Goal: Information Seeking & Learning: Check status

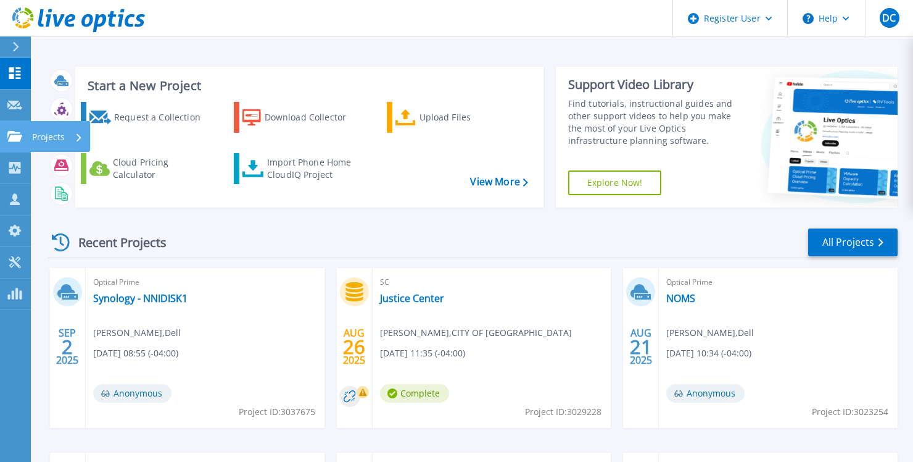
click at [38, 143] on p "Projects" at bounding box center [48, 137] width 33 height 32
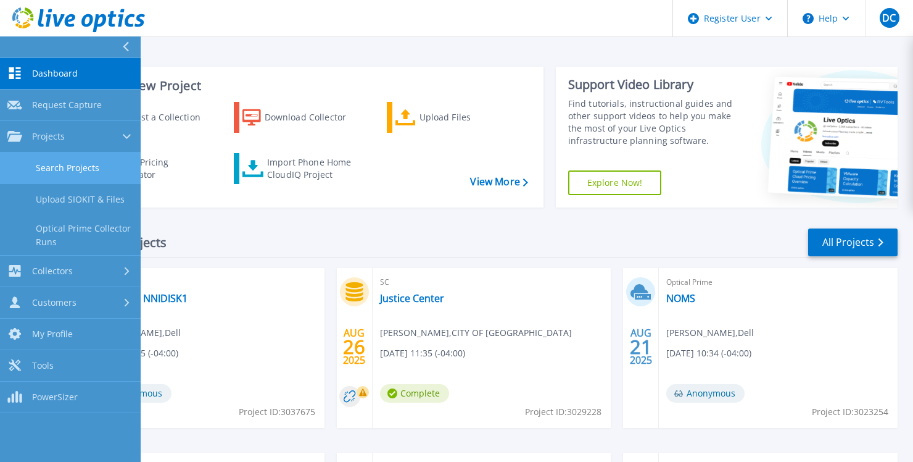
click at [85, 168] on link "Search Projects" at bounding box center [70, 167] width 141 height 31
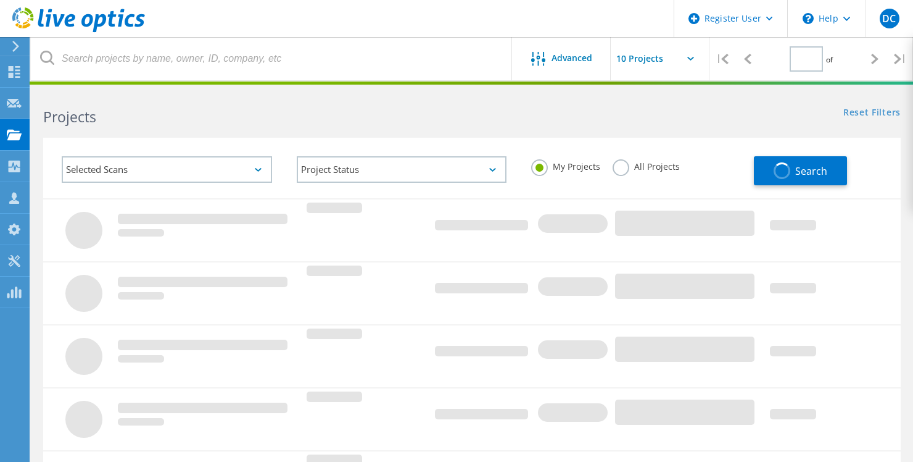
type input "1"
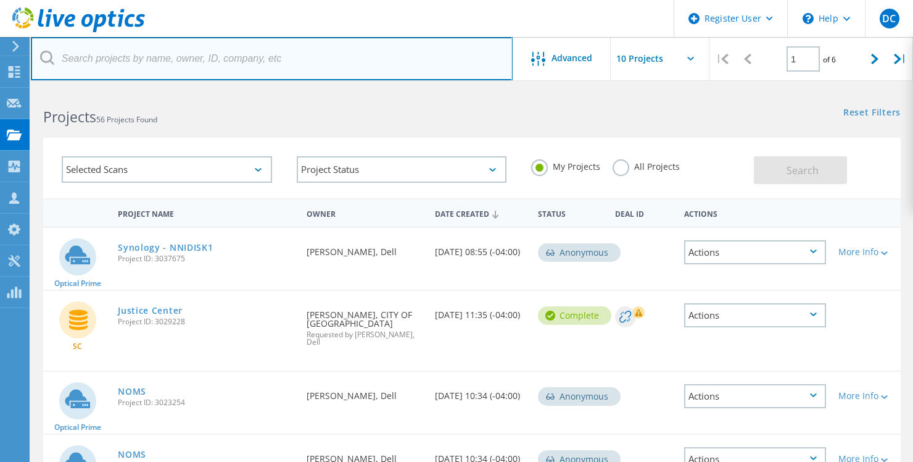
drag, startPoint x: 239, startPoint y: 68, endPoint x: 260, endPoint y: 78, distance: 23.7
click at [239, 68] on input "text" at bounding box center [272, 58] width 482 height 43
paste input "[PERSON_NAME] <[PERSON_NAME][EMAIL_ADDRESS][PERSON_NAME][DOMAIN_NAME]>"
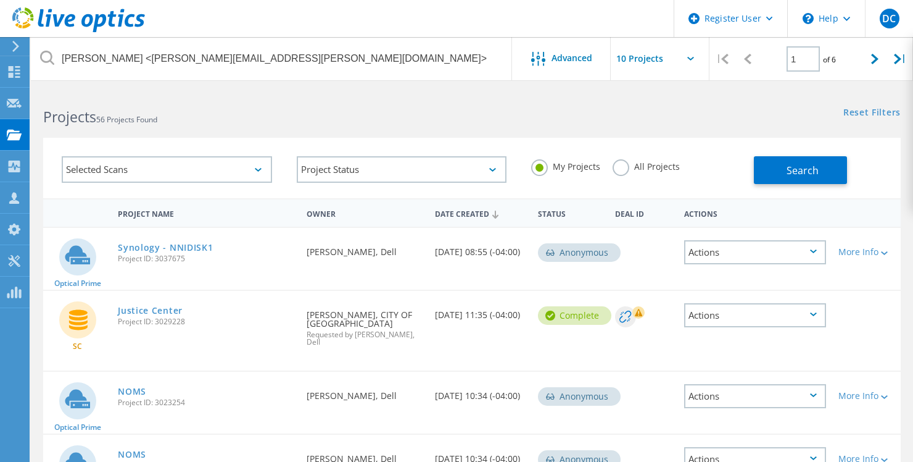
click at [631, 166] on label "All Projects" at bounding box center [646, 165] width 67 height 12
click at [0, 0] on input "All Projects" at bounding box center [0, 0] width 0 height 0
click at [797, 164] on span "Search" at bounding box center [803, 171] width 32 height 14
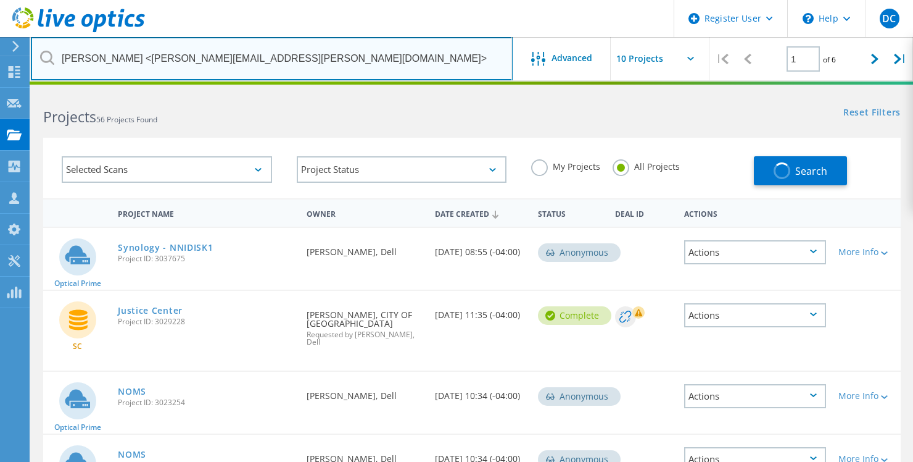
click at [381, 63] on input "[PERSON_NAME] <[PERSON_NAME][EMAIL_ADDRESS][PERSON_NAME][DOMAIN_NAME]>" at bounding box center [272, 58] width 482 height 43
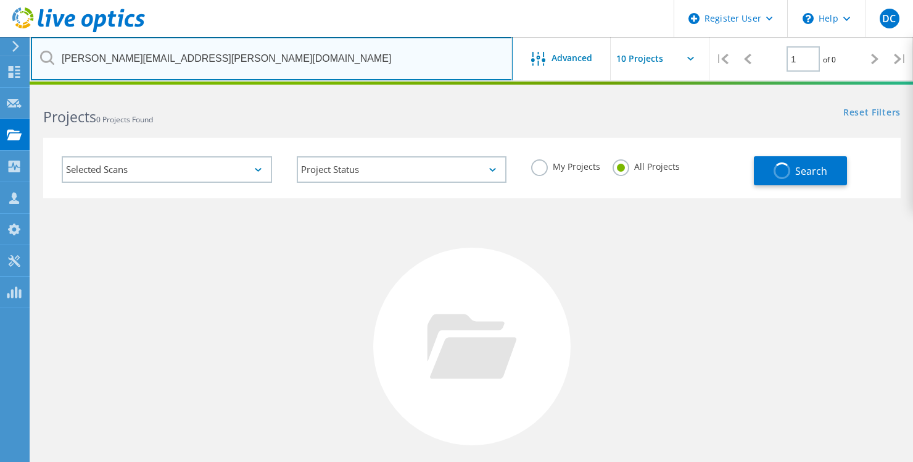
type input "[PERSON_NAME][EMAIL_ADDRESS][PERSON_NAME][DOMAIN_NAME]"
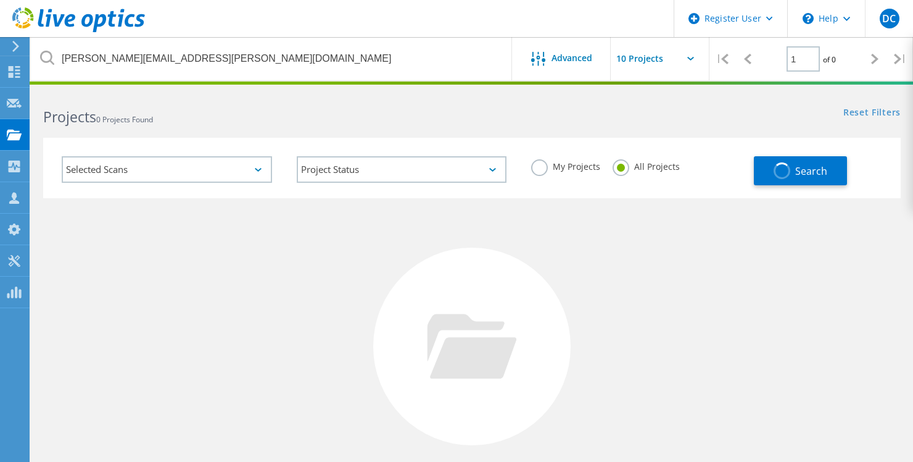
click at [537, 123] on div "Selected Scans Project Status In Progress Complete Published Anonymous Archived…" at bounding box center [472, 160] width 882 height 76
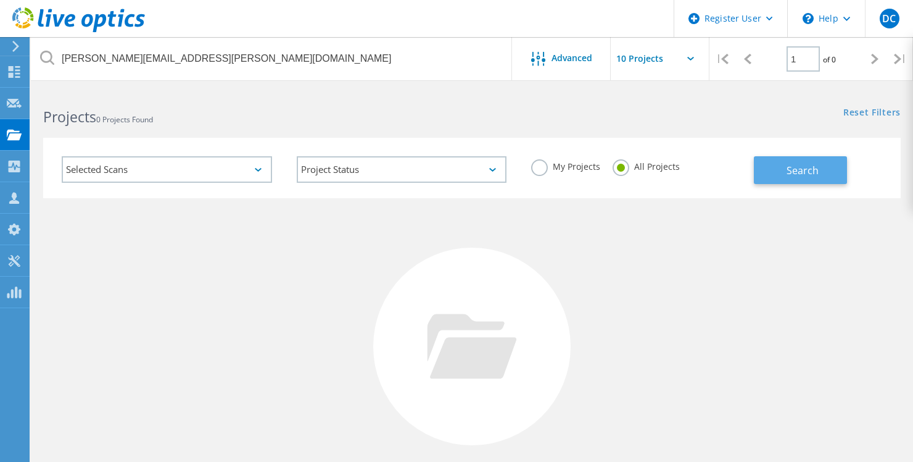
click at [804, 166] on span "Search" at bounding box center [803, 171] width 32 height 14
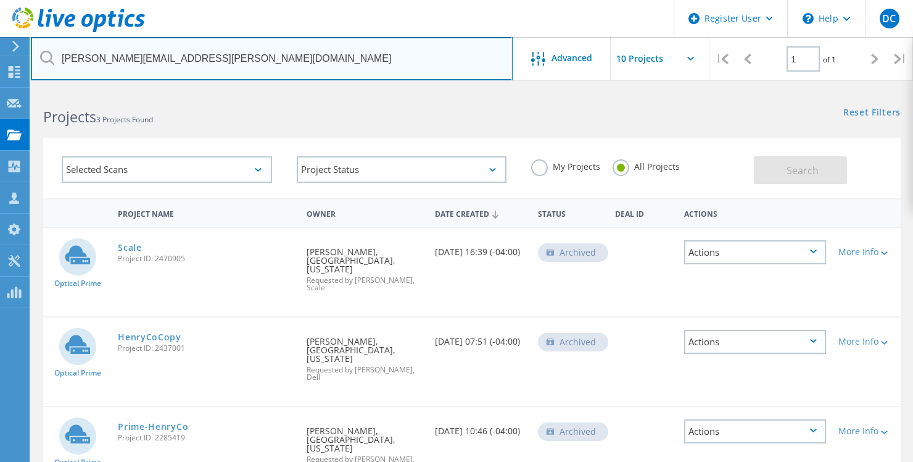
drag, startPoint x: 304, startPoint y: 61, endPoint x: -109, endPoint y: 107, distance: 415.9
click at [0, 107] on html "Register User \n Help Explore Helpful Articles Contact Support DC Dell User [PE…" at bounding box center [456, 284] width 913 height 568
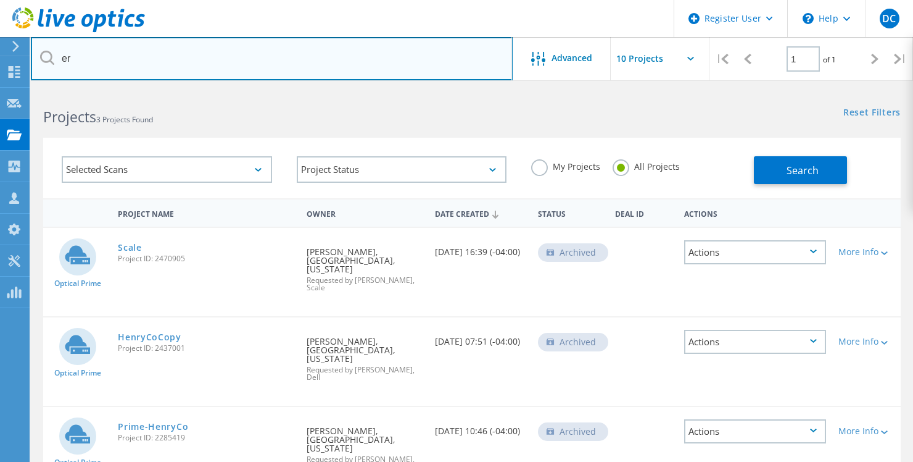
type input "e"
drag, startPoint x: 395, startPoint y: 66, endPoint x: 470, endPoint y: 83, distance: 76.0
click at [395, 66] on input "text" at bounding box center [272, 58] width 482 height 43
paste input "[EMAIL_ADDRESS][DOMAIN_NAME]"
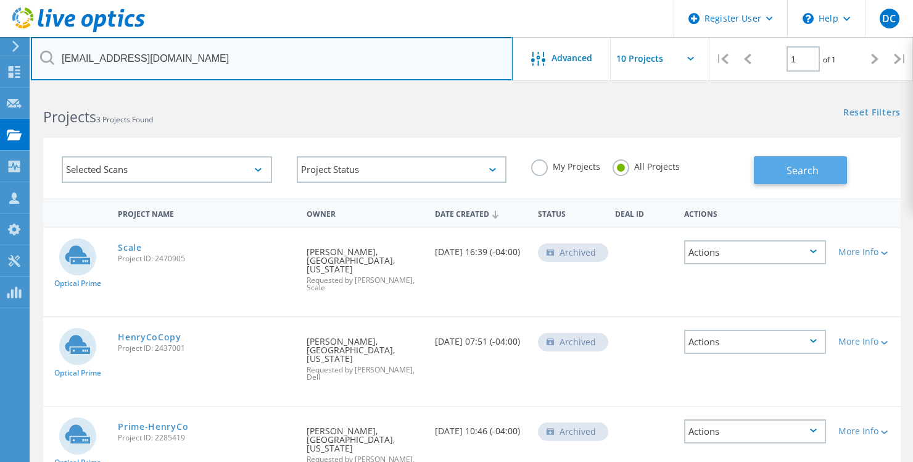
type input "[EMAIL_ADDRESS][DOMAIN_NAME]"
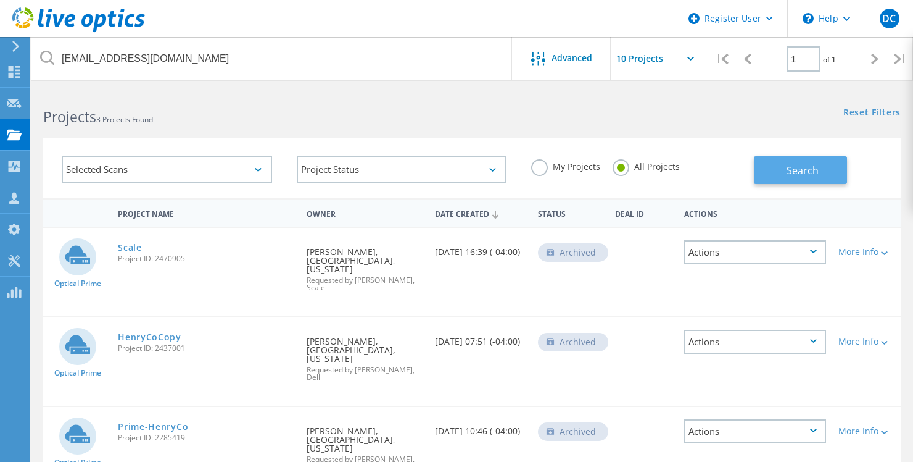
click at [795, 172] on span "Search" at bounding box center [803, 171] width 32 height 14
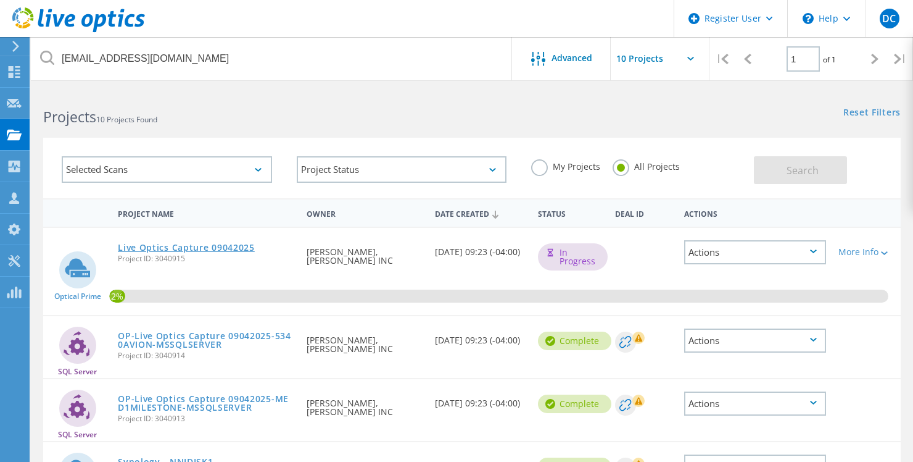
click at [210, 248] on link "Live Optics Capture 09042025" at bounding box center [186, 247] width 137 height 9
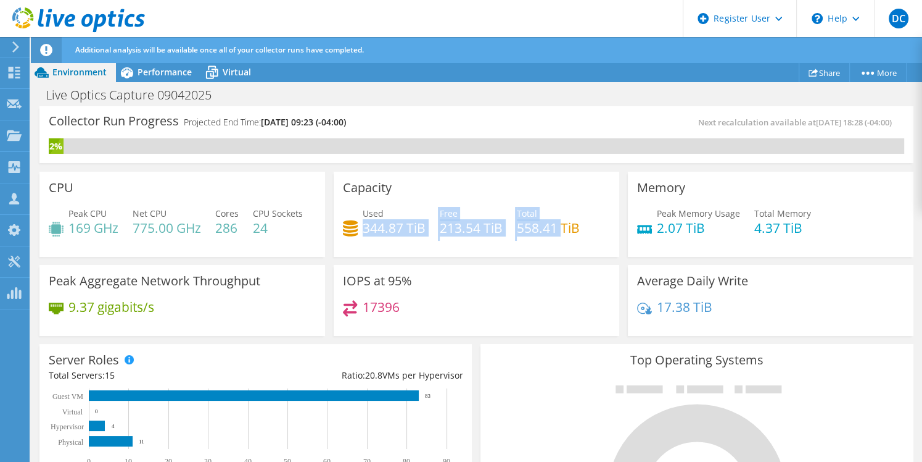
drag, startPoint x: 542, startPoint y: 225, endPoint x: 363, endPoint y: 233, distance: 178.5
click at [363, 233] on div "Used 344.87 TiB Free 213.54 TiB Total 558.41 TiB" at bounding box center [476, 227] width 267 height 40
drag, startPoint x: 367, startPoint y: 235, endPoint x: 508, endPoint y: 265, distance: 143.8
click at [508, 257] on div "Capacity Used 344.87 TiB Free 213.54 TiB Total 558.41 TiB" at bounding box center [477, 214] width 286 height 85
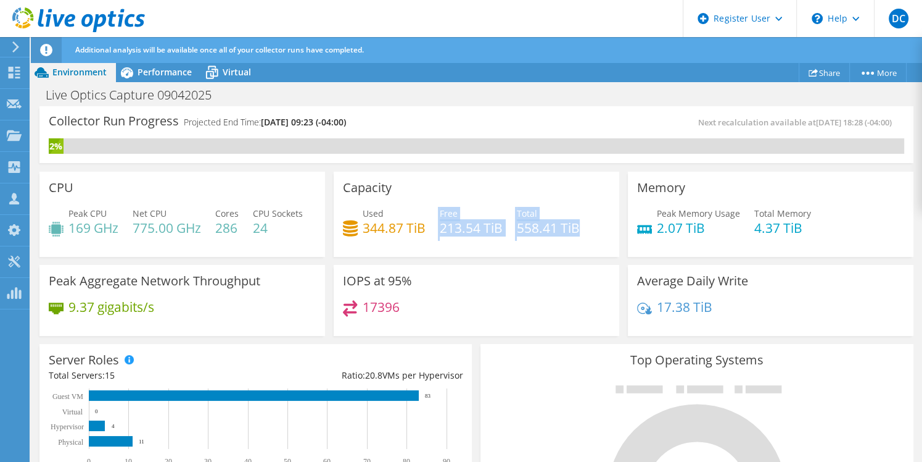
drag, startPoint x: 417, startPoint y: 239, endPoint x: 560, endPoint y: 238, distance: 143.2
click at [560, 238] on div "Used 344.87 TiB Free 213.54 TiB Total 558.41 TiB" at bounding box center [476, 227] width 267 height 40
drag, startPoint x: 560, startPoint y: 238, endPoint x: 563, endPoint y: 289, distance: 51.3
click at [563, 257] on div "Capacity Used 344.87 TiB Free 213.54 TiB Total 558.41 TiB" at bounding box center [477, 214] width 286 height 85
